Goal: Check status: Check status

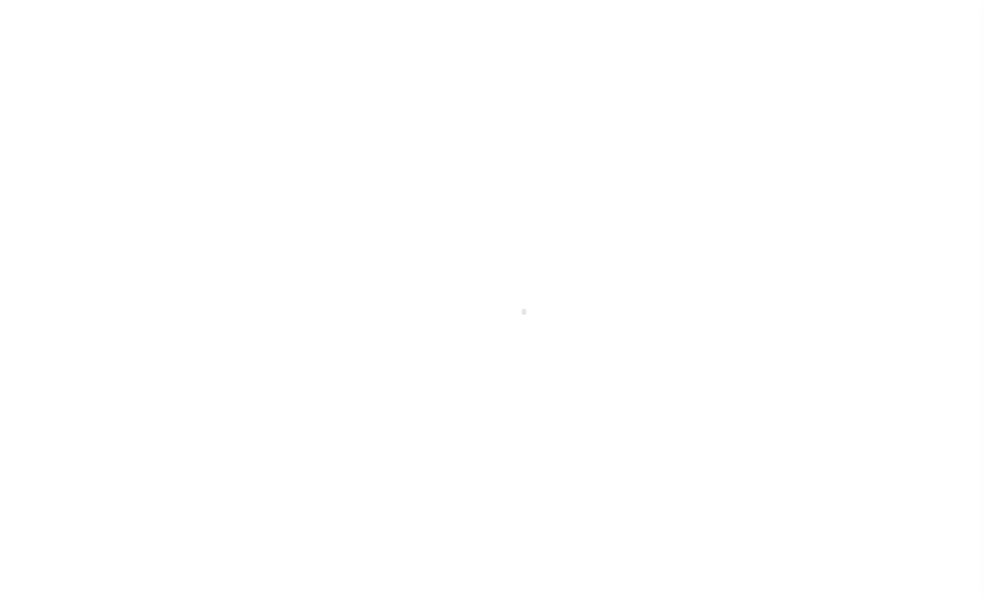
scroll to position [43, 0]
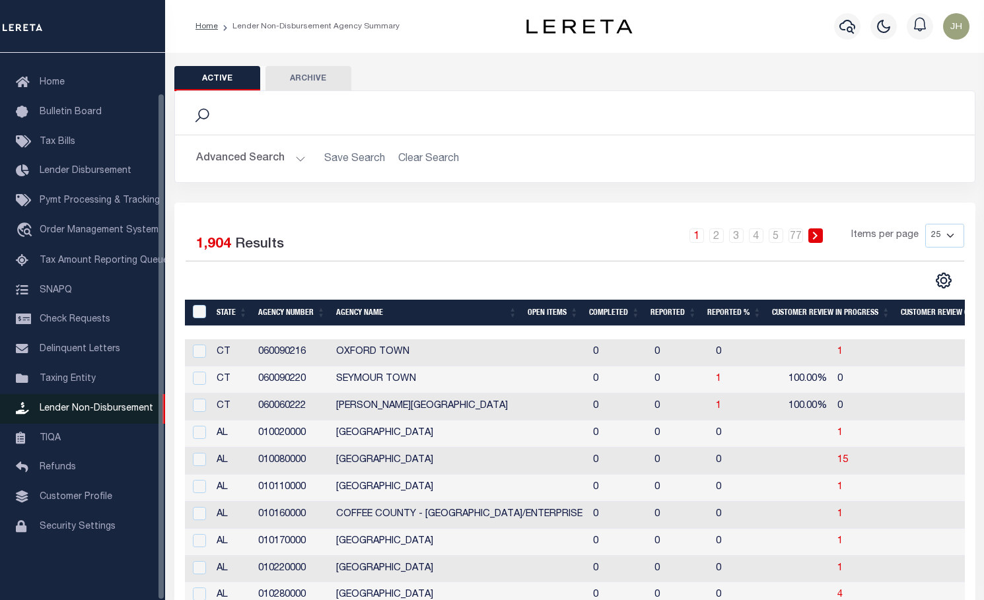
click at [121, 412] on span "Lender Non-Disbursement" at bounding box center [97, 408] width 114 height 9
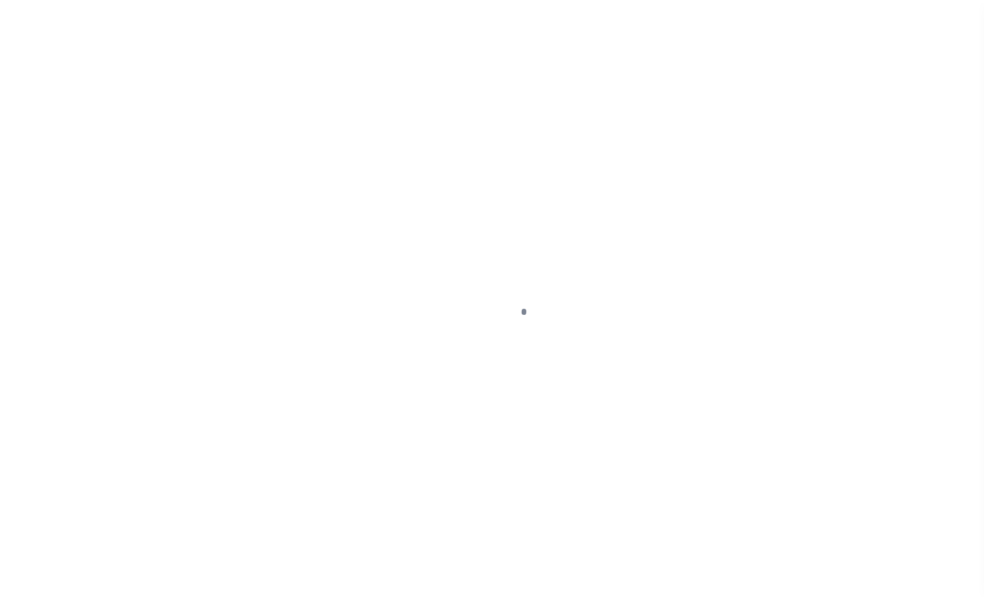
scroll to position [43, 0]
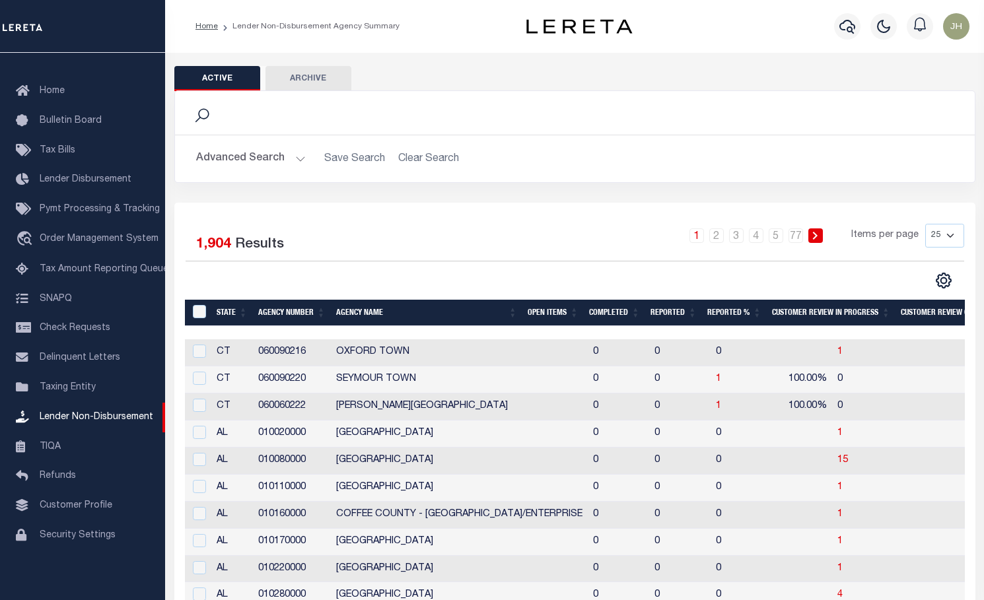
click at [551, 310] on th "Open Items" at bounding box center [552, 313] width 61 height 27
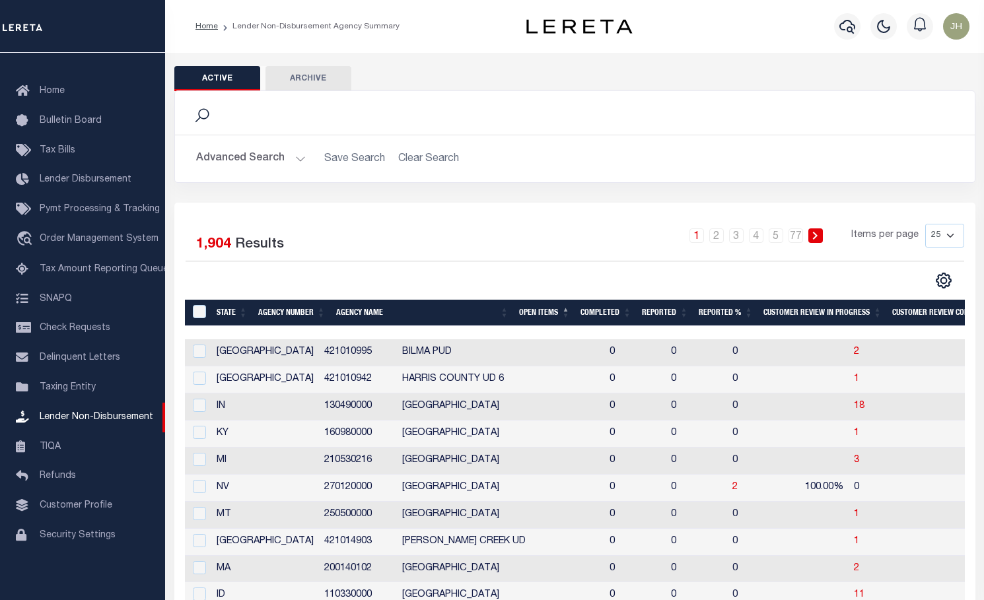
click at [551, 310] on th "Open Items" at bounding box center [544, 313] width 61 height 27
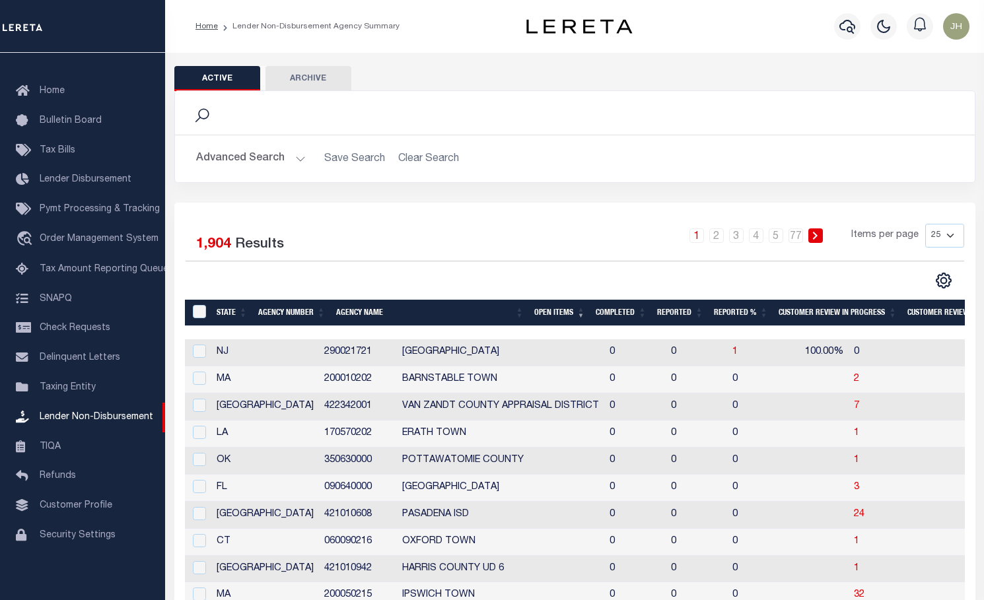
click at [551, 311] on th "Open Items" at bounding box center [559, 313] width 61 height 27
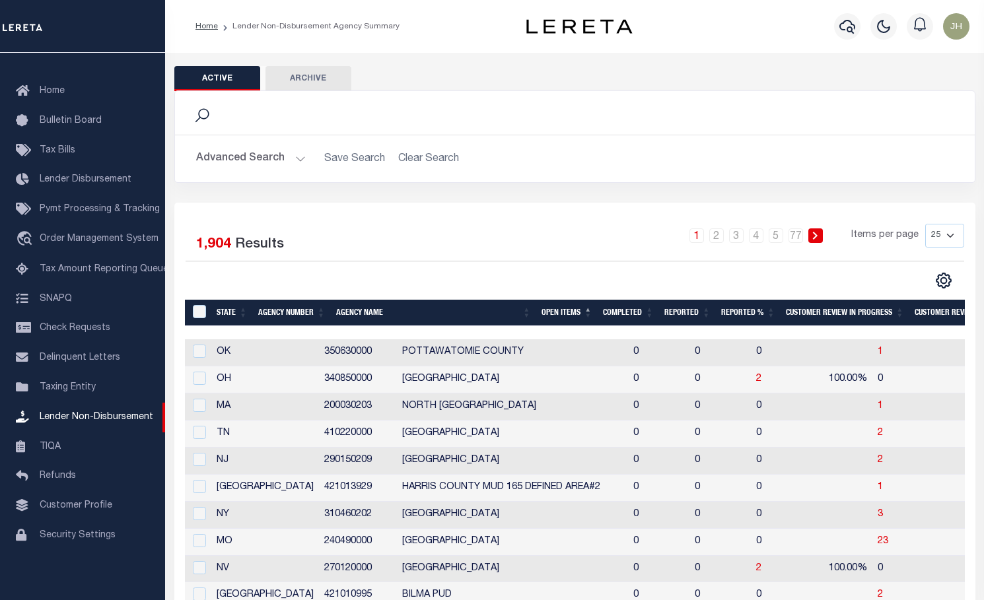
click at [551, 312] on th "Open Items" at bounding box center [566, 313] width 61 height 27
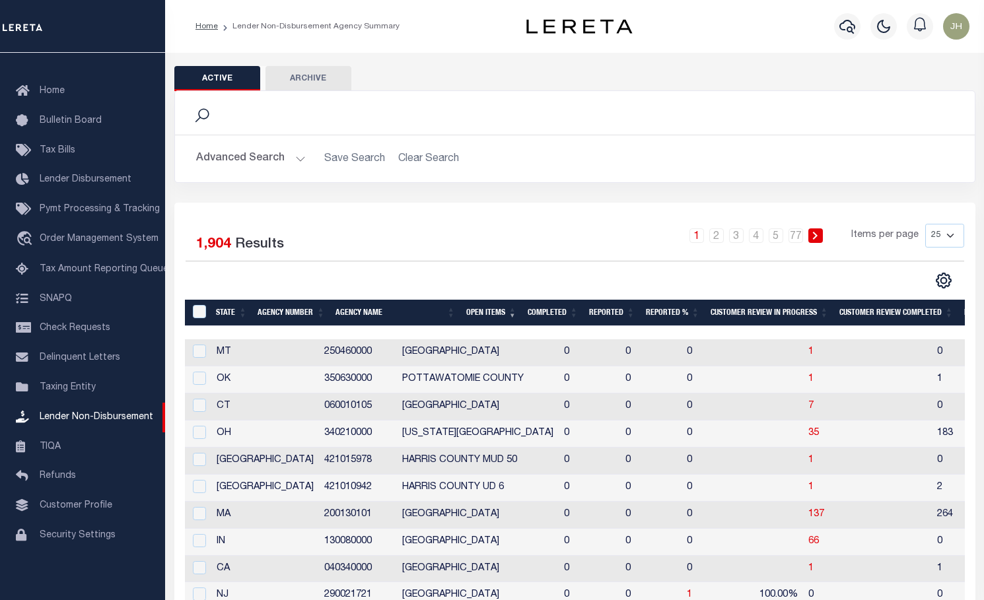
click at [498, 316] on th "Open Items" at bounding box center [491, 313] width 61 height 27
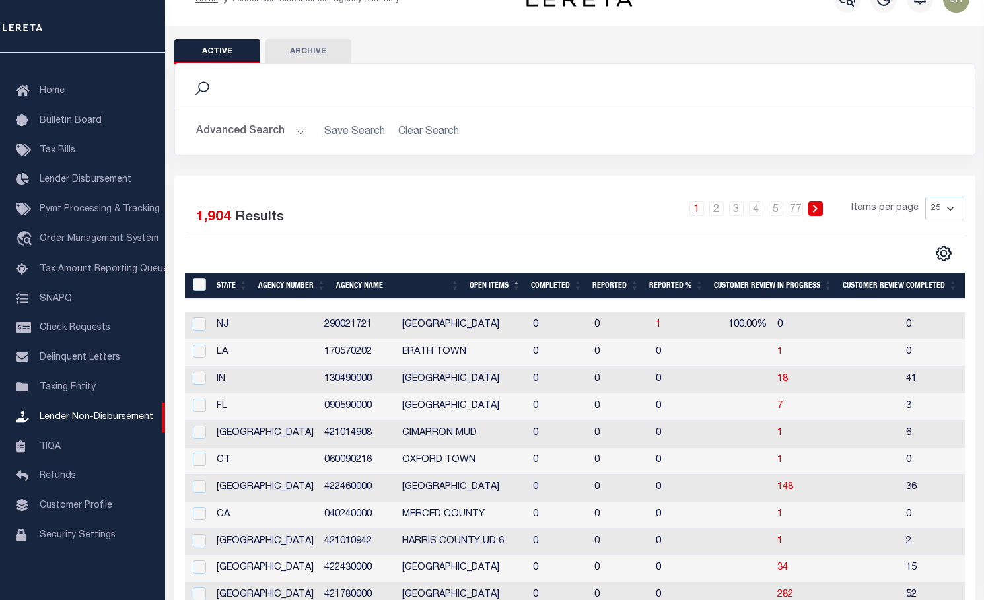
scroll to position [0, 0]
